Goal: Contribute content: Add original content to the website for others to see

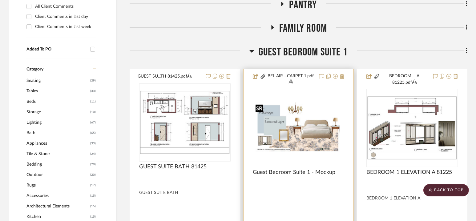
click at [296, 126] on div at bounding box center [298, 167] width 91 height 156
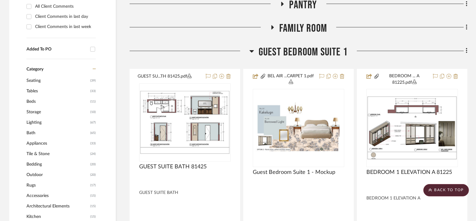
click at [299, 52] on span "Guest Bedroom Suite 1" at bounding box center [303, 52] width 89 height 13
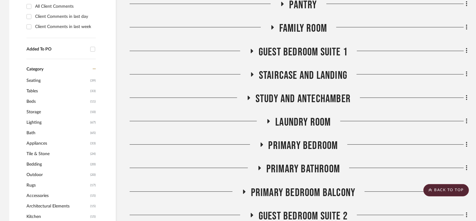
click at [301, 72] on span "Staircase and Landing" at bounding box center [303, 75] width 88 height 13
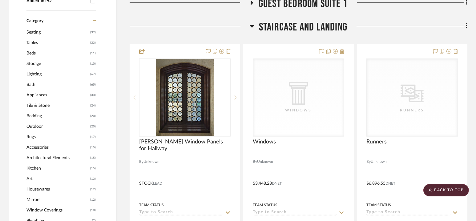
scroll to position [530, 0]
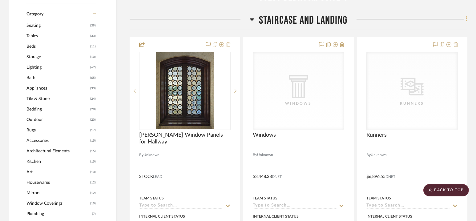
click at [466, 18] on icon at bounding box center [467, 19] width 2 height 7
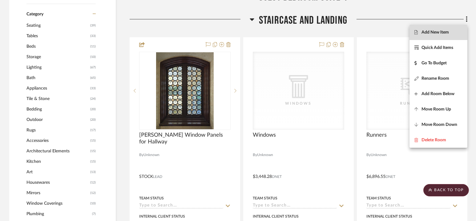
click at [442, 34] on span "Add New Item" at bounding box center [434, 32] width 27 height 5
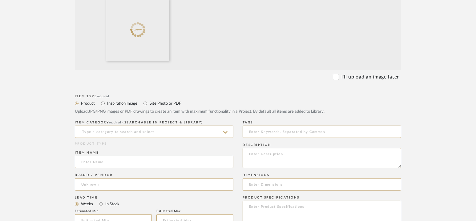
scroll to position [191, 0]
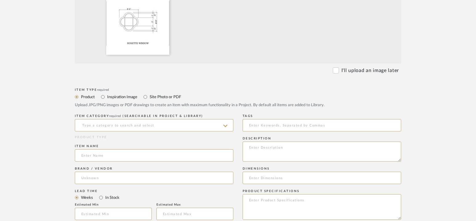
click at [172, 97] on label "Site Photo or PDF" at bounding box center [165, 97] width 32 height 7
click at [149, 97] on input "Site Photo or PDF" at bounding box center [145, 96] width 7 height 7
radio input "true"
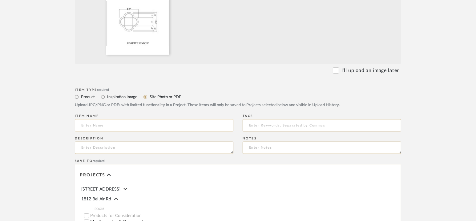
click at [161, 127] on input at bounding box center [154, 125] width 159 height 12
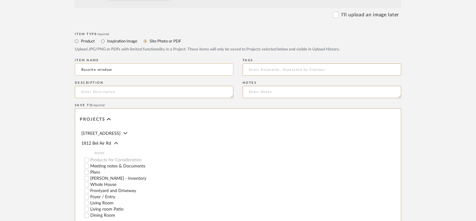
scroll to position [349, 0]
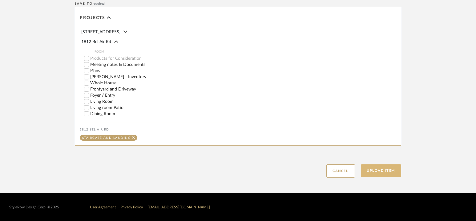
type input "Rosette window"
click at [378, 168] on button "Upload Item" at bounding box center [381, 170] width 41 height 13
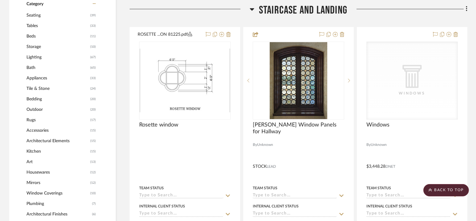
scroll to position [543, 0]
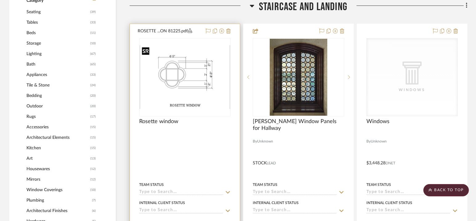
click at [0, 0] on img at bounding box center [0, 0] width 0 height 0
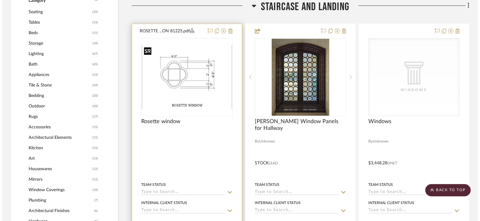
scroll to position [0, 0]
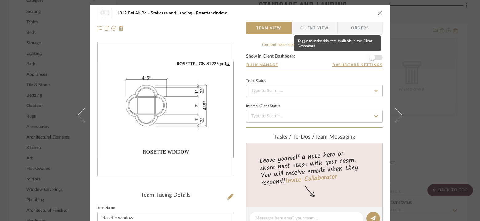
click at [373, 57] on span "button" at bounding box center [372, 57] width 6 height 6
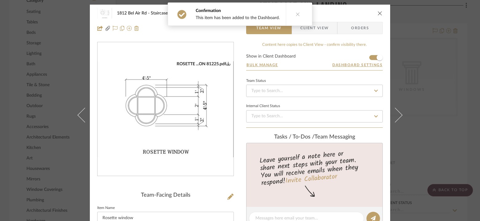
click at [379, 11] on icon "close" at bounding box center [380, 13] width 5 height 5
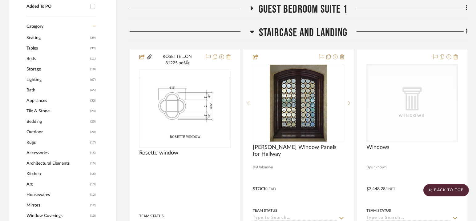
scroll to position [512, 0]
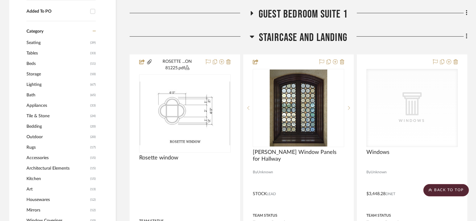
click at [299, 37] on span "Staircase and Landing" at bounding box center [303, 37] width 88 height 13
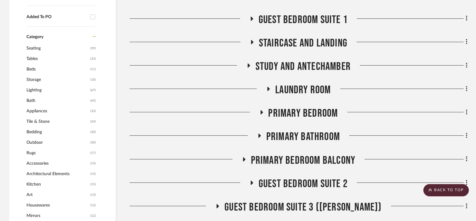
scroll to position [507, 0]
click at [305, 18] on span "Guest Bedroom Suite 1" at bounding box center [303, 19] width 89 height 13
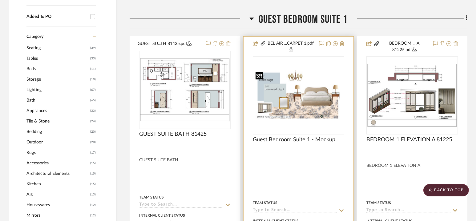
click at [0, 0] on img at bounding box center [0, 0] width 0 height 0
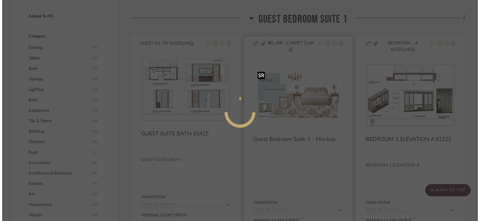
scroll to position [0, 0]
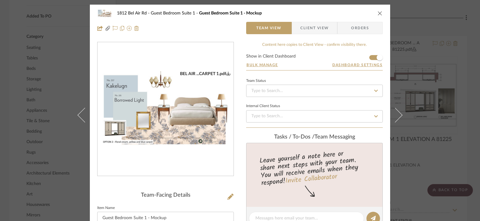
click at [378, 15] on icon "close" at bounding box center [380, 13] width 5 height 5
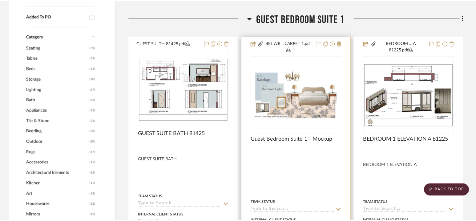
scroll to position [507, 0]
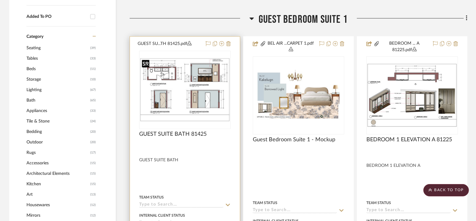
click at [186, 84] on img "0" at bounding box center [185, 90] width 90 height 64
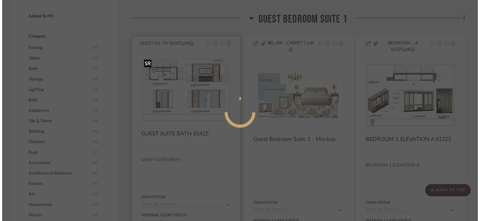
scroll to position [0, 0]
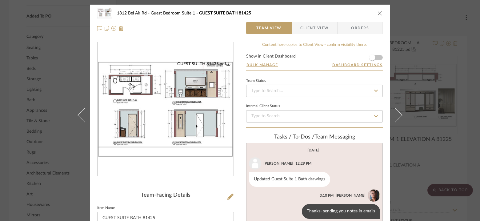
click at [208, 100] on img "0" at bounding box center [166, 109] width 136 height 96
click at [378, 13] on icon "close" at bounding box center [380, 13] width 5 height 5
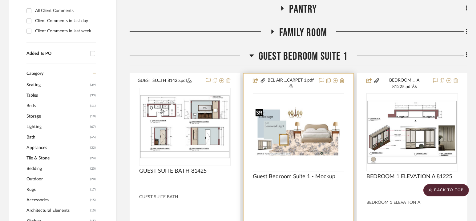
scroll to position [467, 0]
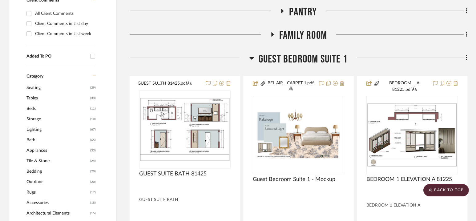
click at [304, 55] on span "Guest Bedroom Suite 1" at bounding box center [303, 59] width 89 height 13
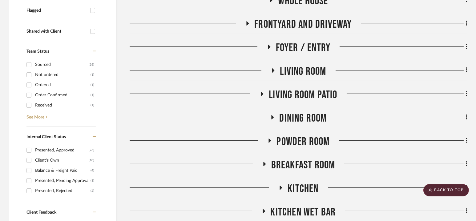
scroll to position [0, 0]
